Goal: Task Accomplishment & Management: Complete application form

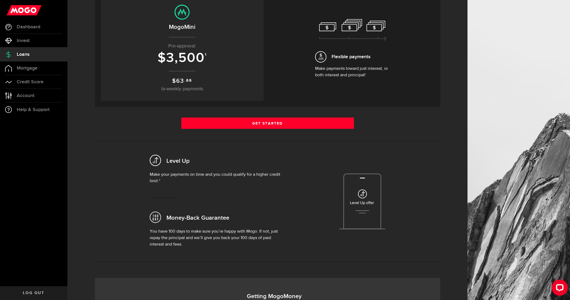
scroll to position [69, 0]
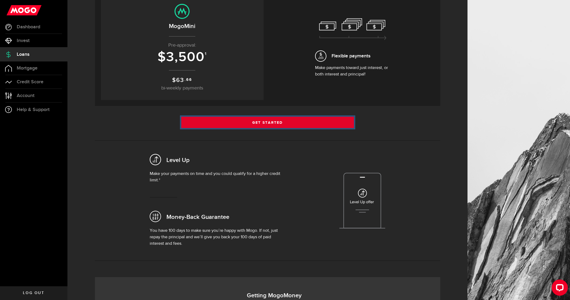
click at [272, 126] on link "Get Started" at bounding box center [267, 122] width 173 height 11
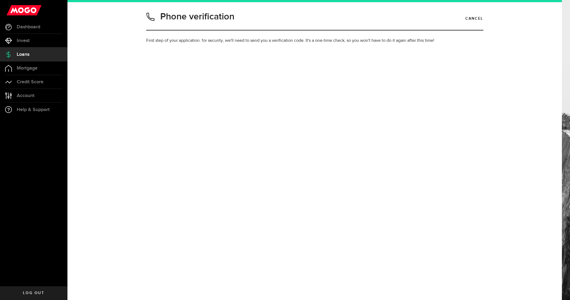
type input "4168057803"
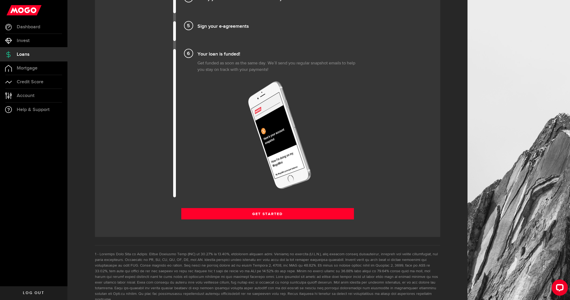
scroll to position [635, 0]
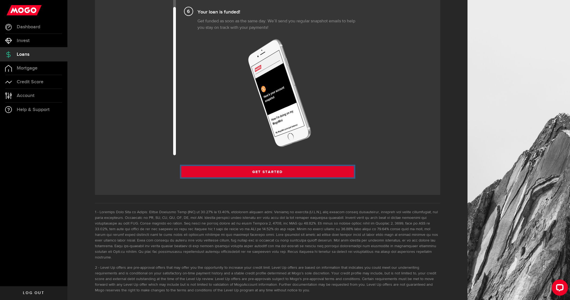
click at [234, 174] on link "Get Started" at bounding box center [267, 171] width 173 height 11
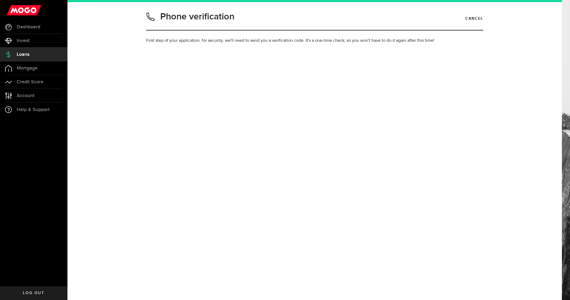
type input "4168057803"
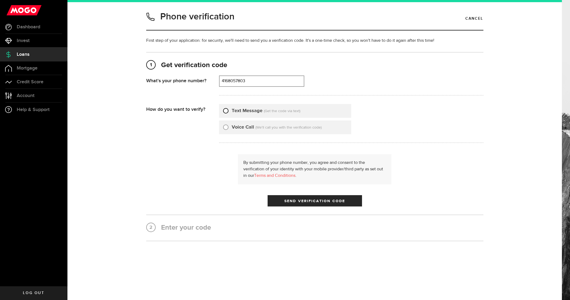
click at [226, 111] on input "Text Message" at bounding box center [225, 109] width 5 height 5
radio input "true"
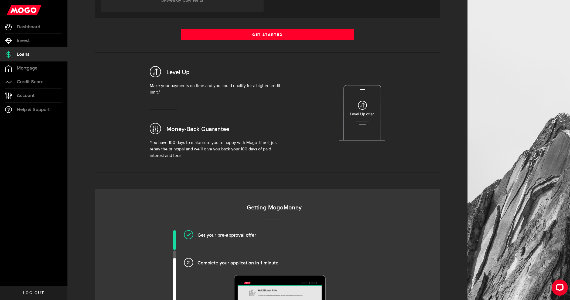
scroll to position [158, 0]
click at [219, 263] on h4 "Complete your application in 1 minute" at bounding box center [280, 262] width 165 height 9
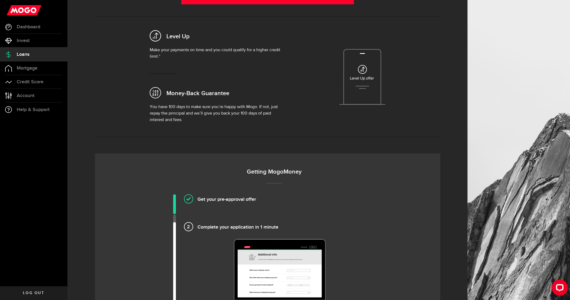
scroll to position [192, 0]
